Goal: Information Seeking & Learning: Learn about a topic

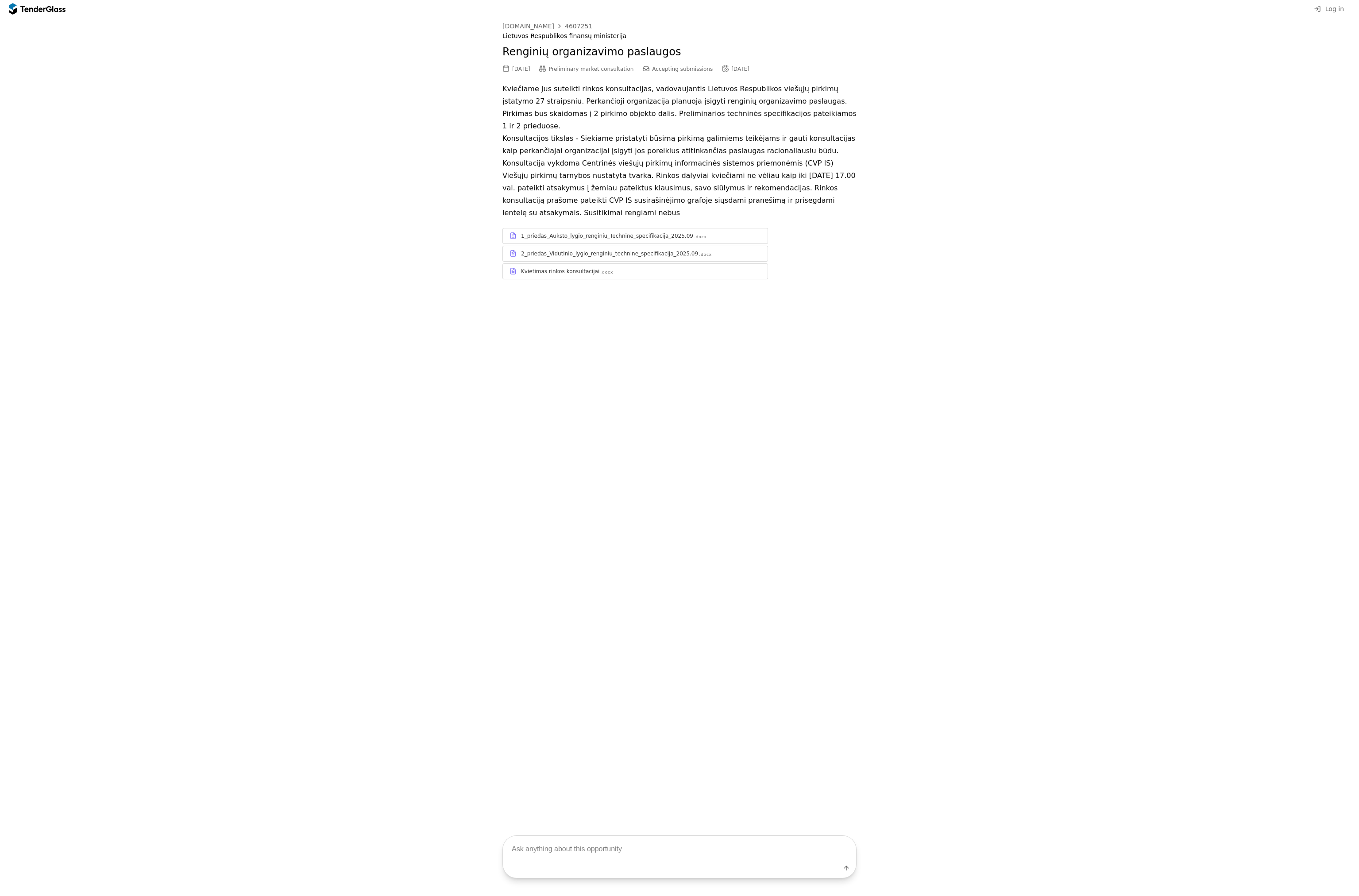
click at [553, 0] on div "Log in" at bounding box center [679, 9] width 1359 height 18
click at [242, 1] on div "Log in" at bounding box center [679, 9] width 1359 height 18
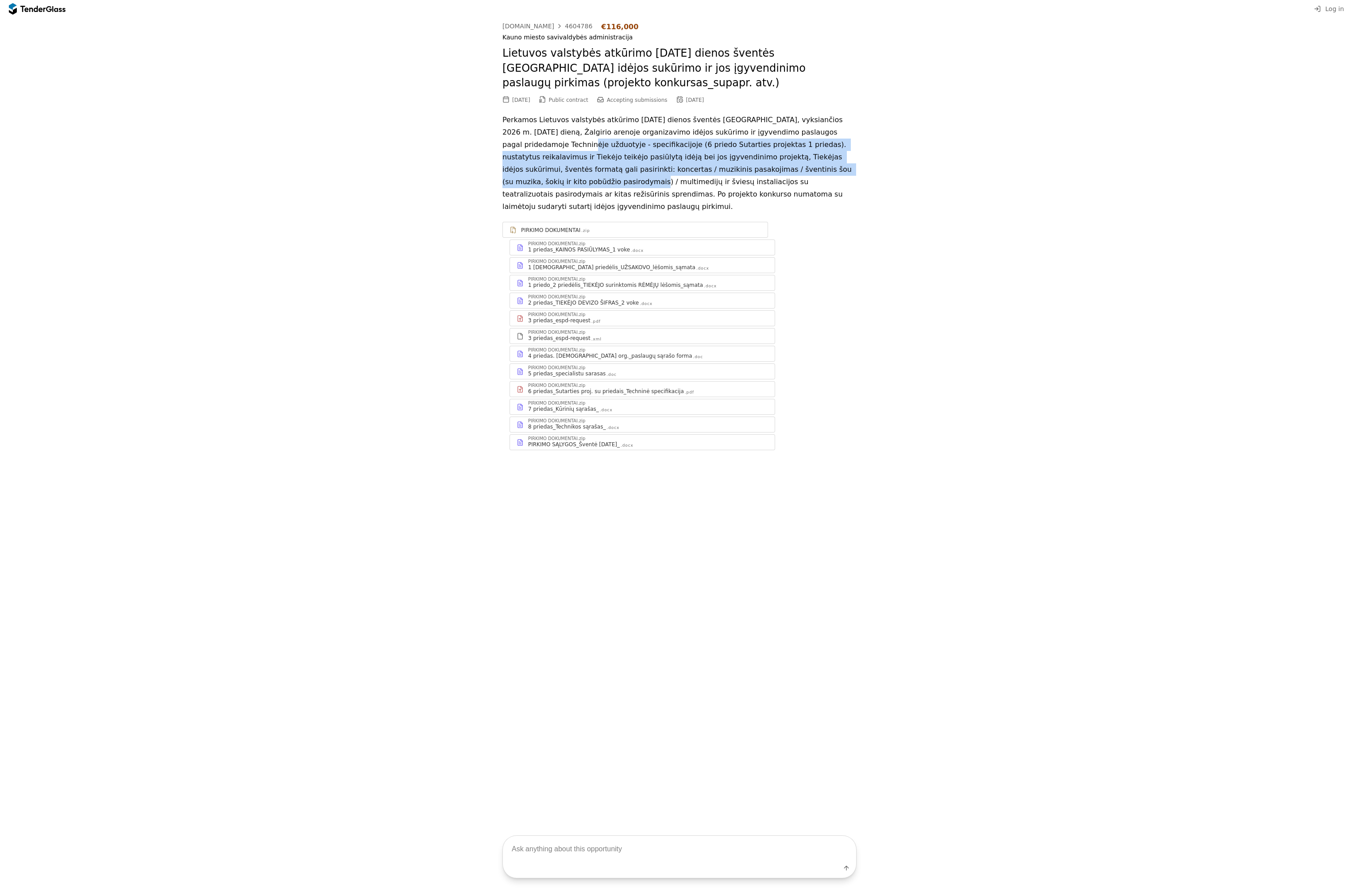
drag, startPoint x: 502, startPoint y: 128, endPoint x: 864, endPoint y: 149, distance: 362.6
click at [864, 149] on div "Go Back viesiejipirkimai.lt 4604786 €116,000 Kauno miesto savivaldybės administ…" at bounding box center [679, 241] width 1350 height 447
